Goal: Information Seeking & Learning: Learn about a topic

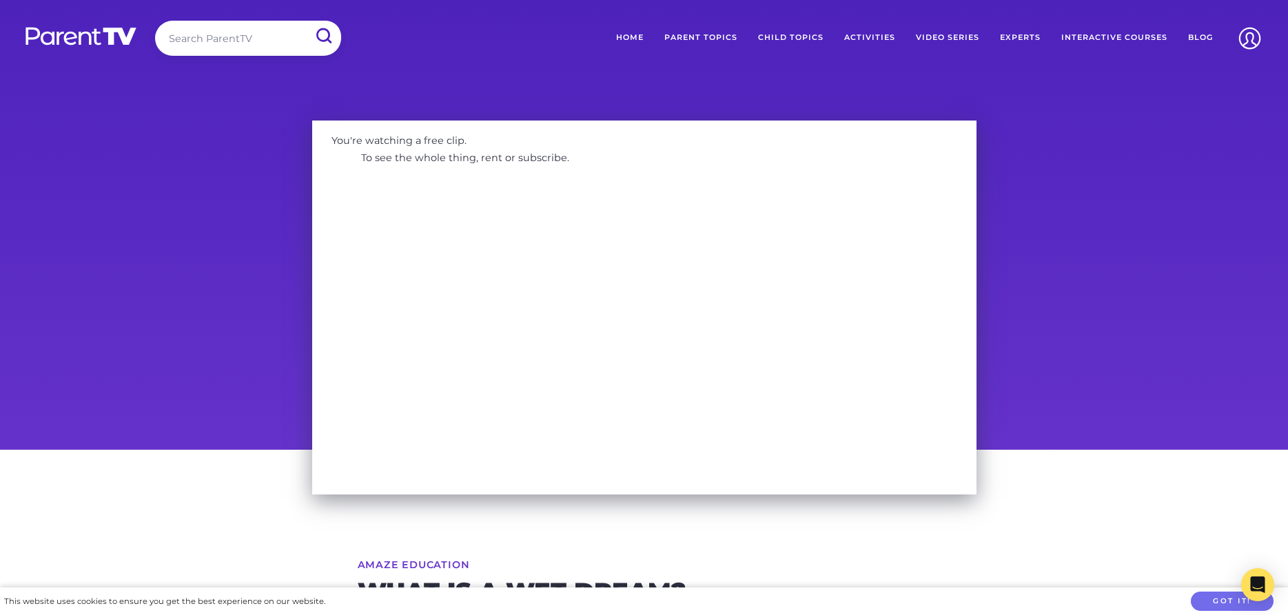
click at [814, 35] on link "Child Topics" at bounding box center [791, 38] width 86 height 34
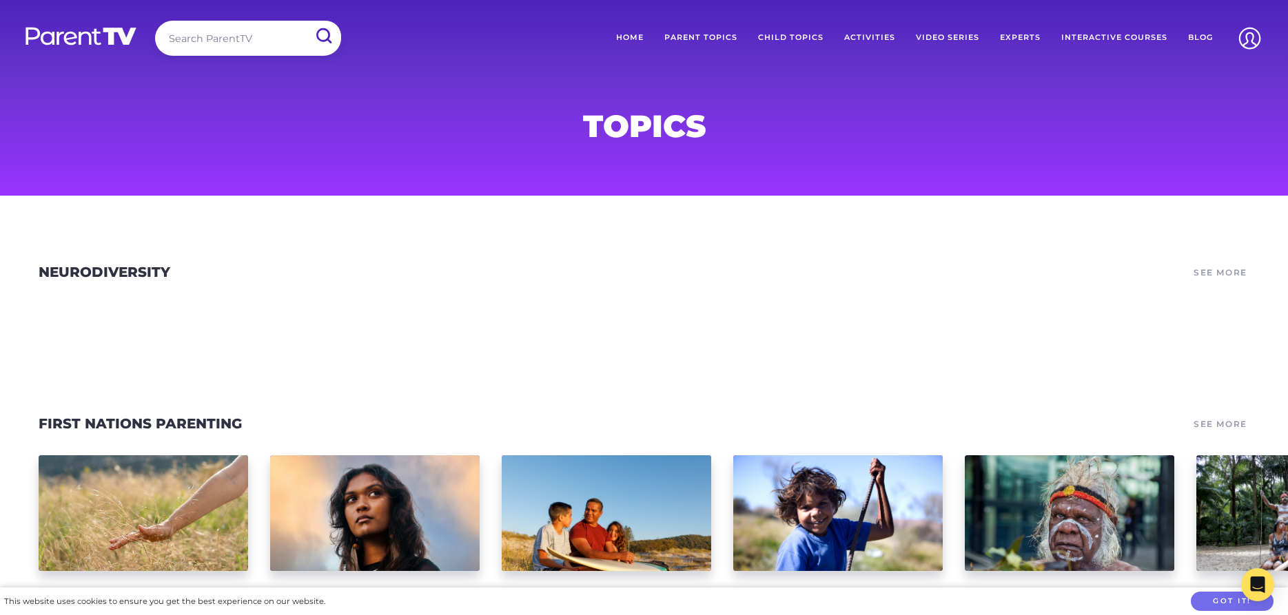
click at [953, 36] on link "Video Series" at bounding box center [947, 38] width 84 height 34
